Goal: Information Seeking & Learning: Learn about a topic

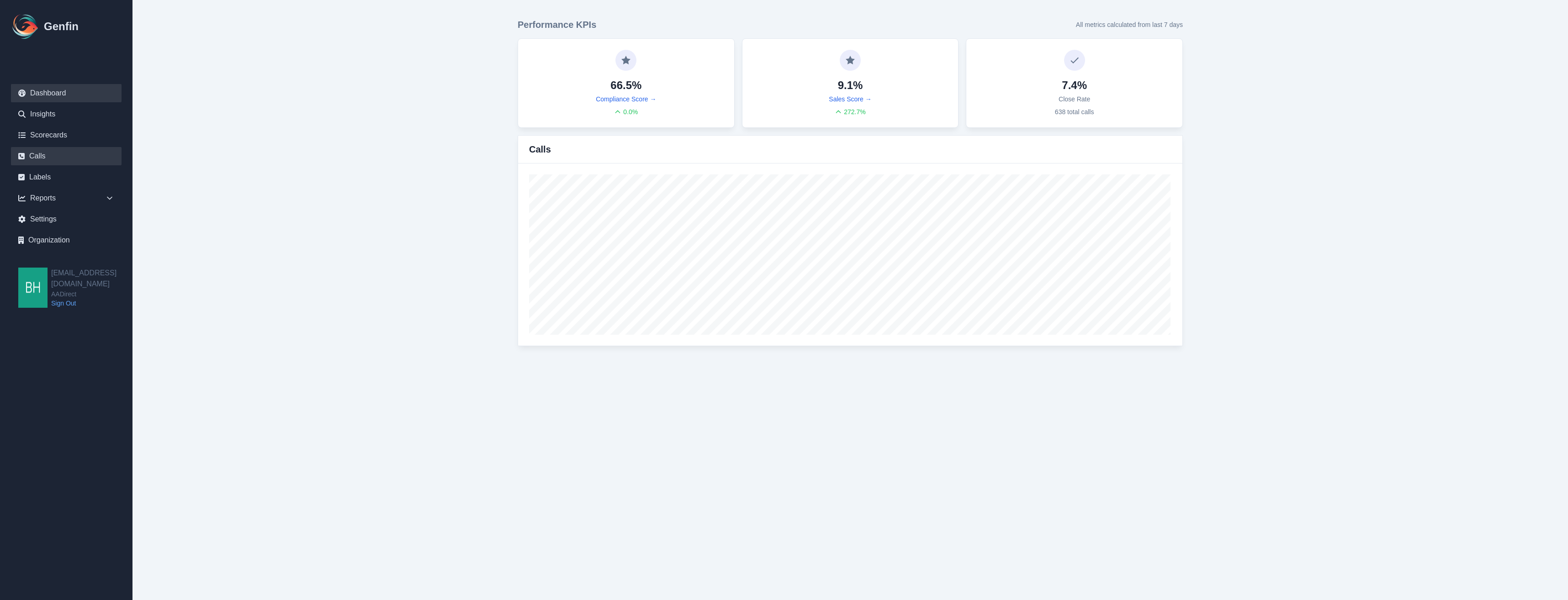
click at [48, 152] on link "Calls" at bounding box center [66, 156] width 111 height 18
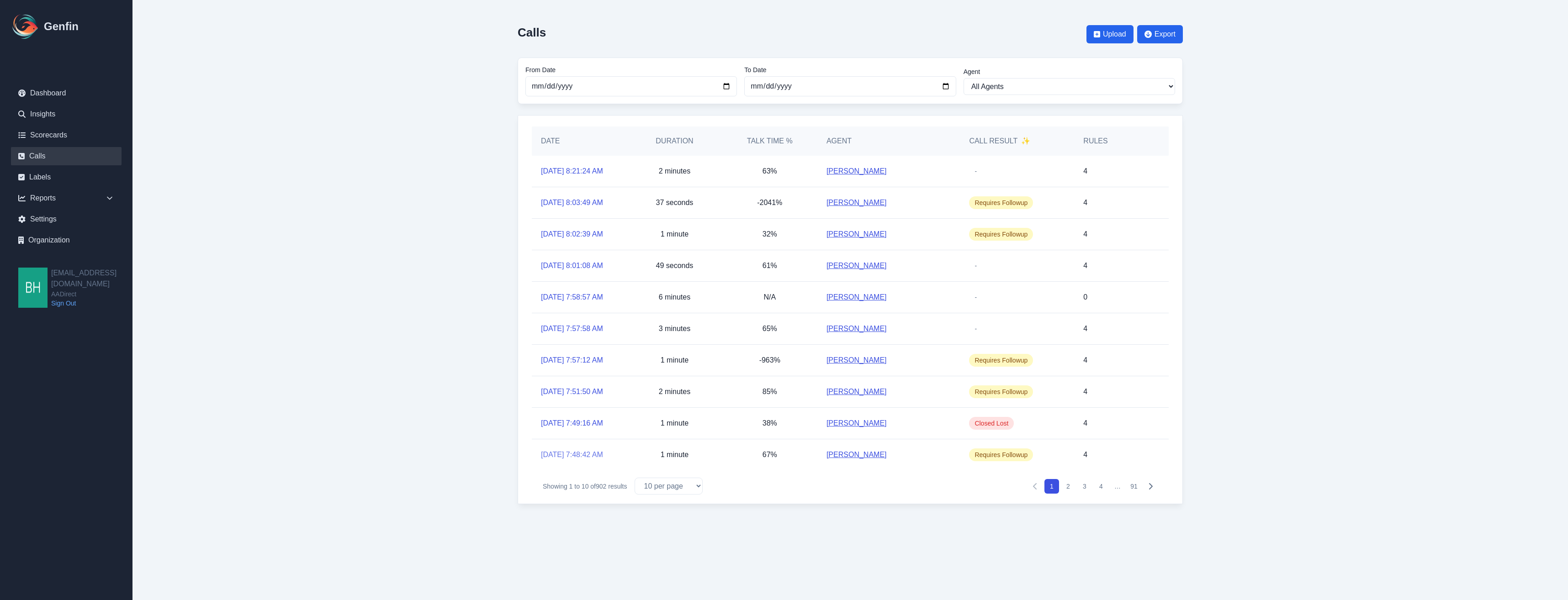
click at [587, 455] on link "[DATE] 7:48:42 AM" at bounding box center [572, 455] width 62 height 11
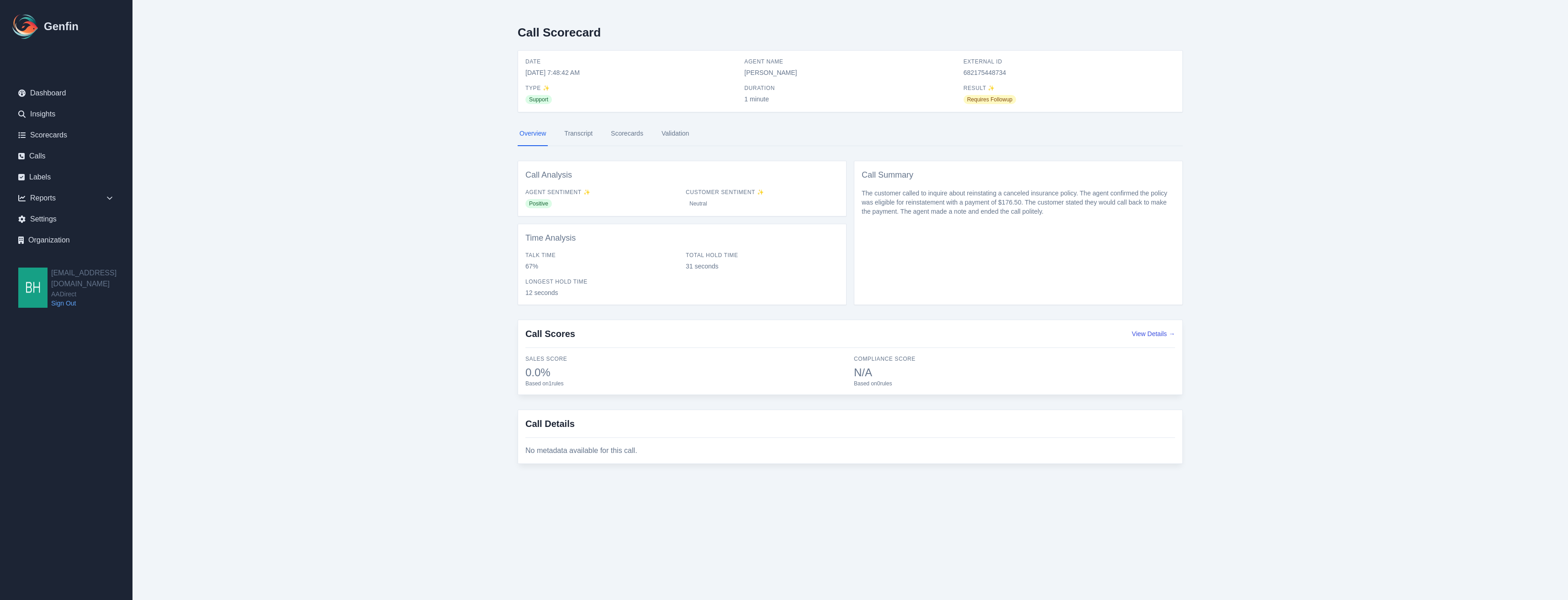
click at [576, 132] on link "Transcript" at bounding box center [578, 134] width 32 height 25
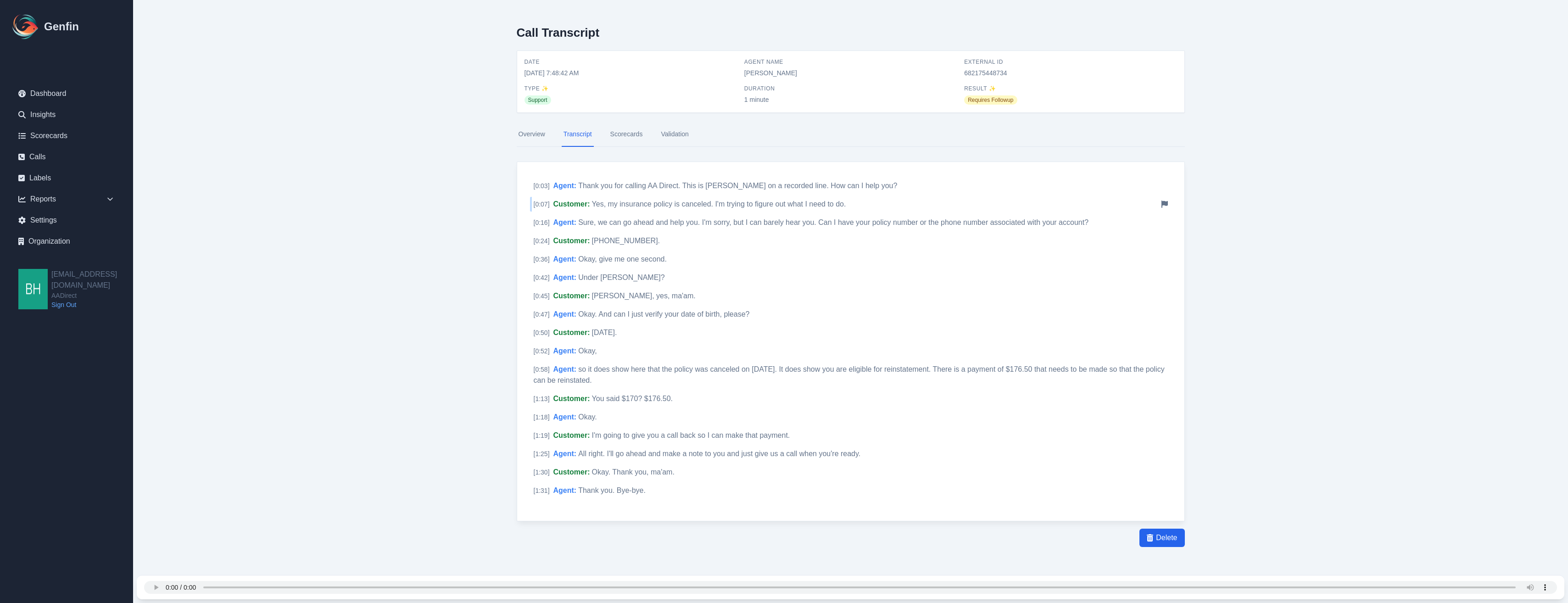
click at [627, 200] on span "Yes, my insurance policy is canceled. I'm trying to figure out what I need to d…" at bounding box center [719, 204] width 254 height 8
click at [611, 220] on span "Sure, we can go ahead and help you. I'm sorry, but I can barely hear you. Can I…" at bounding box center [833, 222] width 510 height 8
click at [630, 368] on span "so it does show here that the policy was canceled on [DATE]. It does show you a…" at bounding box center [849, 374] width 631 height 19
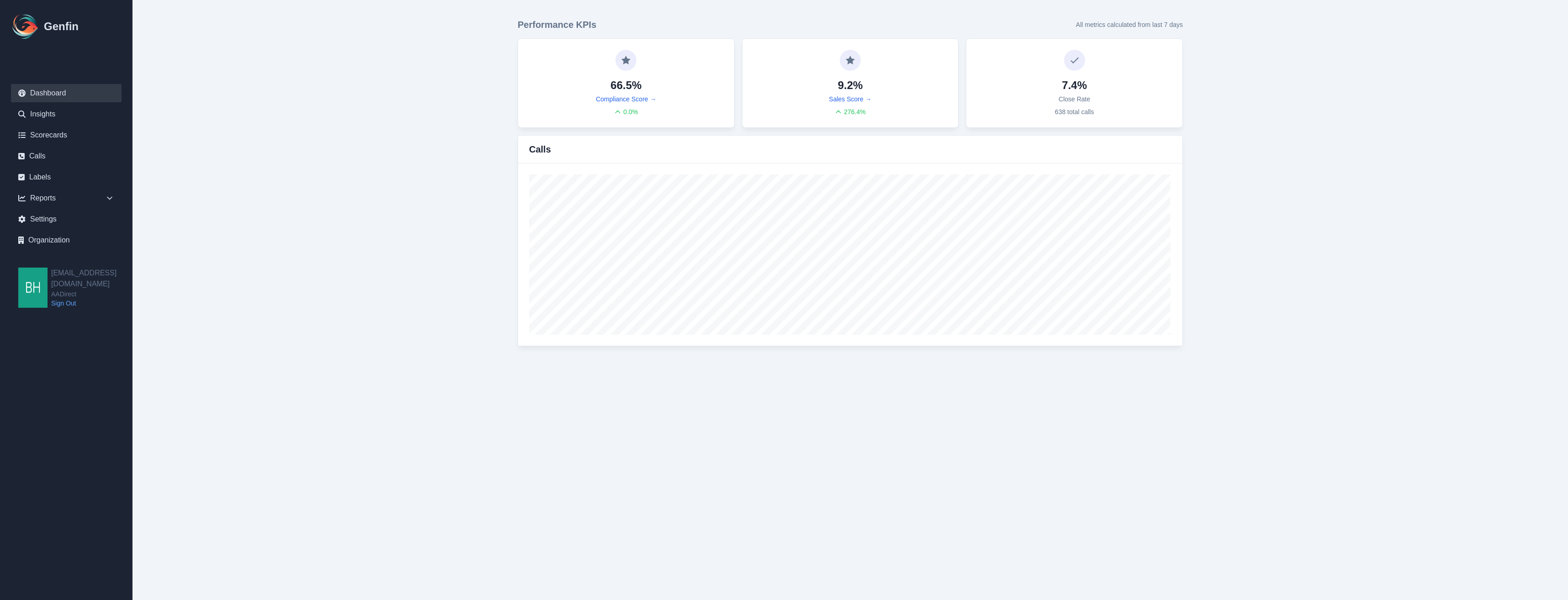
click at [46, 96] on link "Dashboard" at bounding box center [66, 93] width 111 height 18
click at [51, 111] on link "Insights" at bounding box center [66, 114] width 111 height 18
